Goal: Ask a question

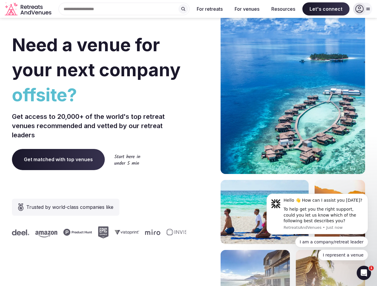
click at [188, 143] on div "Need a venue for your next company offsite? Get access to 20,000+ of the world'…" at bounding box center [188, 178] width 353 height 359
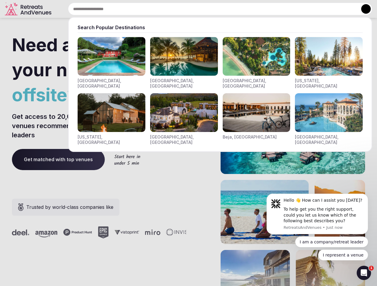
click at [124, 9] on input "text" at bounding box center [220, 9] width 304 height 13
click at [183, 9] on input "text" at bounding box center [220, 9] width 304 height 13
click at [210, 9] on input "text" at bounding box center [220, 9] width 304 height 13
click at [247, 9] on input "text" at bounding box center [220, 9] width 304 height 13
click at [283, 9] on input "text" at bounding box center [220, 9] width 304 height 13
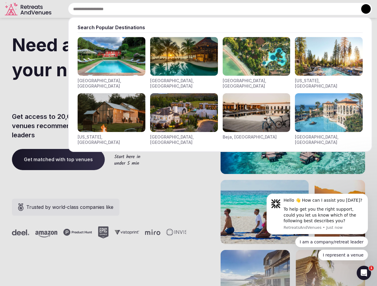
click at [326, 9] on input "text" at bounding box center [220, 9] width 304 height 13
click at [362, 9] on button at bounding box center [366, 9] width 10 height 10
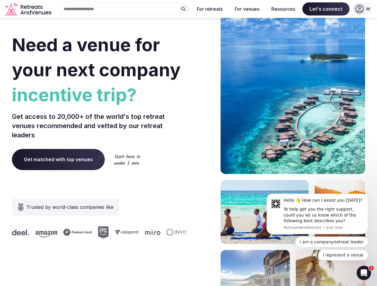
click at [317, 214] on div "To help get you the right support, could you let us know which of the following…" at bounding box center [323, 216] width 80 height 18
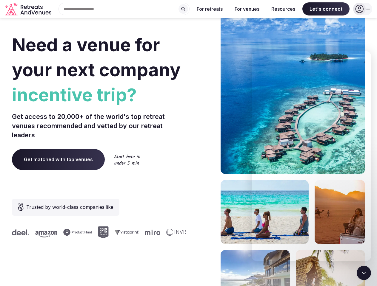
click at [369, 196] on section "Need a venue for your next company incentive trip? Get access to 20,000+ of the…" at bounding box center [188, 178] width 377 height 359
